Goal: Check status: Check status

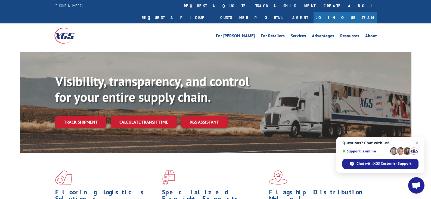
click at [383, 158] on span "Questions? Chat with us! Support is online Chat with XGS Customer Support" at bounding box center [380, 155] width 88 height 36
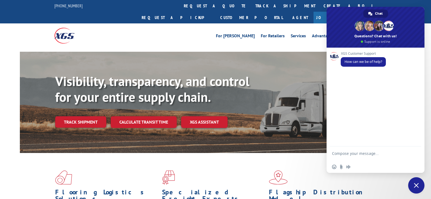
click at [383, 161] on div "Insert an emoji Send a file Audio message" at bounding box center [375, 159] width 98 height 26
click at [345, 153] on textarea "Compose your message..." at bounding box center [369, 156] width 75 height 10
drag, startPoint x: 358, startPoint y: 153, endPoint x: 323, endPoint y: 152, distance: 35.1
type textarea "Please provide POD 17617292"
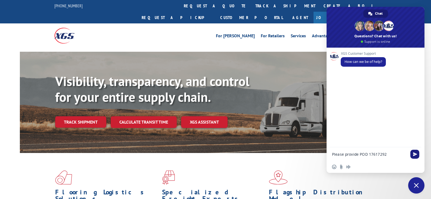
click at [415, 153] on span "Send" at bounding box center [415, 154] width 4 height 4
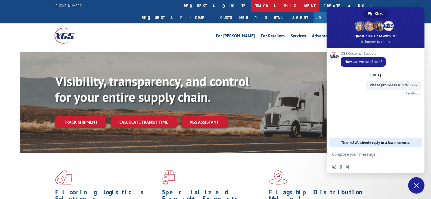
click at [251, 4] on link "track a shipment" at bounding box center [285, 6] width 68 height 12
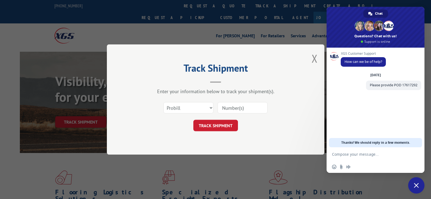
click at [231, 107] on input at bounding box center [242, 107] width 50 height 11
paste input "17617292"
type input "17617292"
click at [223, 122] on button "TRACK SHIPMENT" at bounding box center [215, 125] width 45 height 11
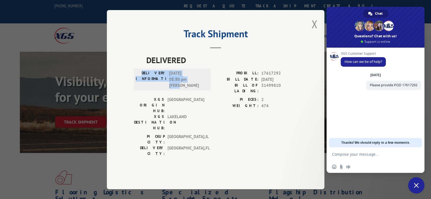
copy div "DELIVERY INFORMATION: [DATE] 01:30 pm [PERSON_NAME]"
drag, startPoint x: 150, startPoint y: 81, endPoint x: 192, endPoint y: 95, distance: 43.7
click at [192, 89] on div "DELIVERY INFORMATION: [DATE] 01:30 pm [PERSON_NAME]" at bounding box center [172, 79] width 73 height 18
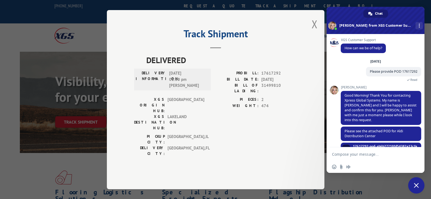
scroll to position [9, 0]
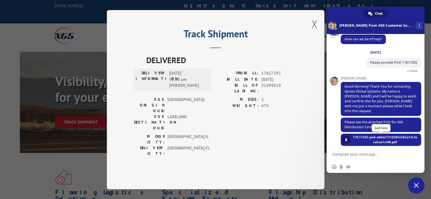
click at [346, 138] on span at bounding box center [345, 139] width 3 height 3
click at [356, 153] on textarea "Compose your message..." at bounding box center [369, 154] width 75 height 5
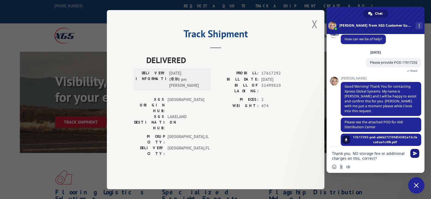
type textarea "Thank you. NO storage fee or additional charges on this, correct?"
click at [419, 153] on span "Send" at bounding box center [414, 153] width 9 height 9
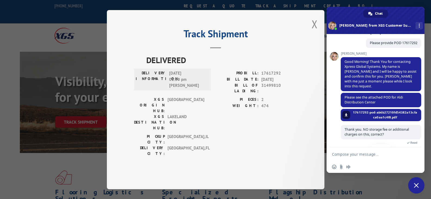
scroll to position [56, 0]
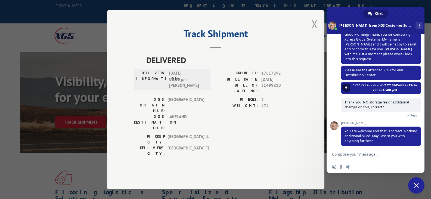
click at [350, 153] on textarea "Compose your message..." at bounding box center [369, 154] width 75 height 5
type textarea "Thank you"
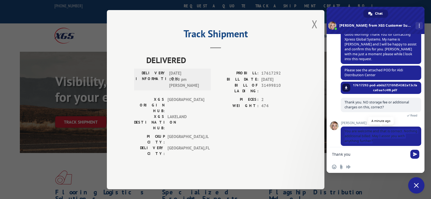
drag, startPoint x: 345, startPoint y: 125, endPoint x: 390, endPoint y: 137, distance: 46.9
click at [390, 137] on span "You are welcome and that is correct. Nothing additional billed. May I assist yo…" at bounding box center [381, 135] width 80 height 19
copy span "You are welcome and that is correct. Nothing additional billed. May I assist yo…"
click at [415, 152] on span "Send" at bounding box center [415, 154] width 4 height 4
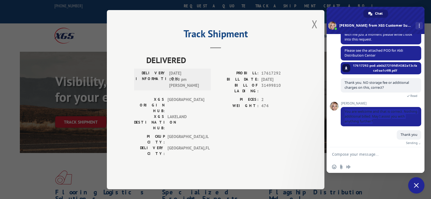
scroll to position [69, 0]
